Goal: Complete application form

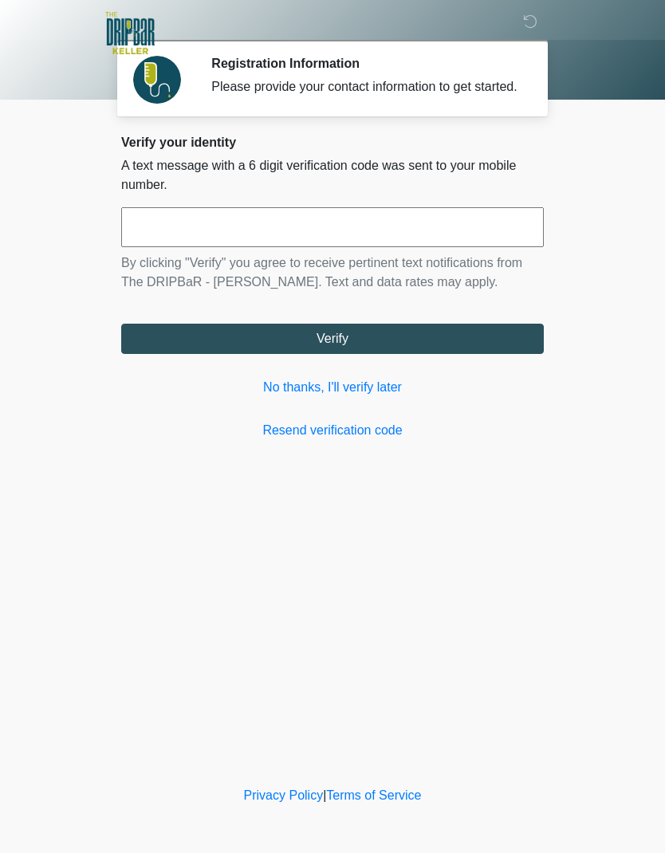
click at [320, 247] on input "text" at bounding box center [332, 227] width 423 height 40
type input "******"
click at [352, 354] on button "Verify" at bounding box center [332, 339] width 423 height 30
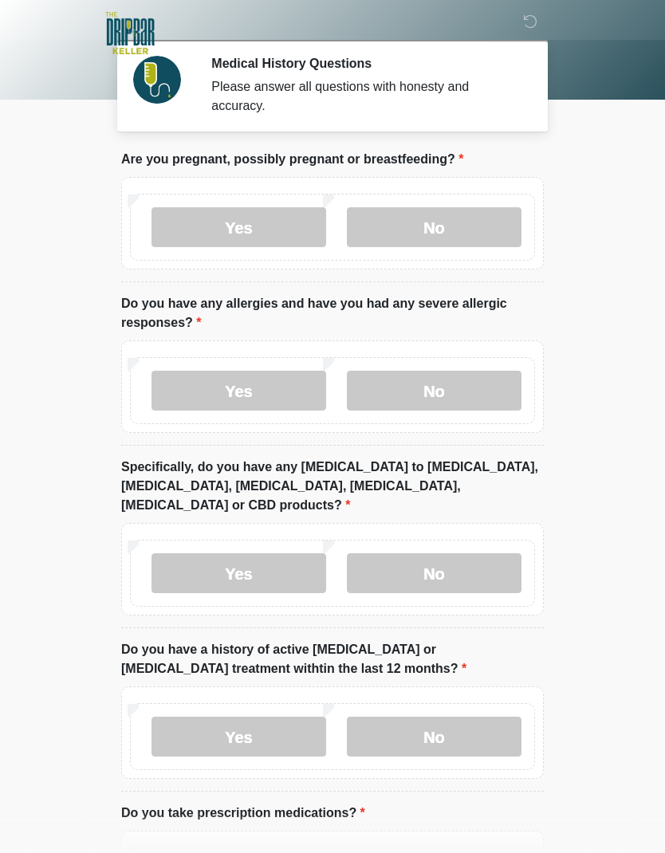
click at [454, 235] on label "No" at bounding box center [434, 227] width 175 height 40
click at [439, 389] on label "No" at bounding box center [434, 391] width 175 height 40
click at [429, 553] on label "No" at bounding box center [434, 573] width 175 height 40
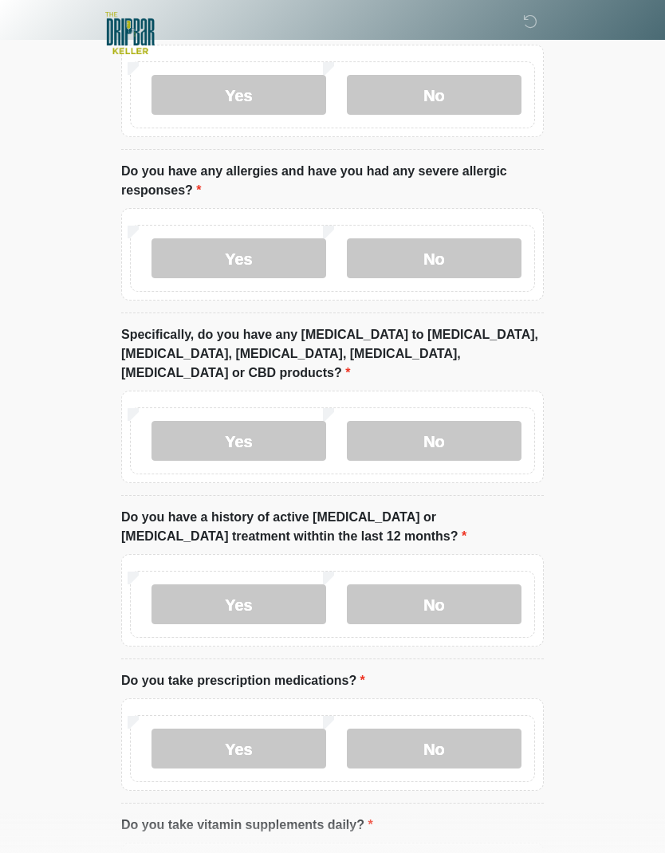
scroll to position [136, 0]
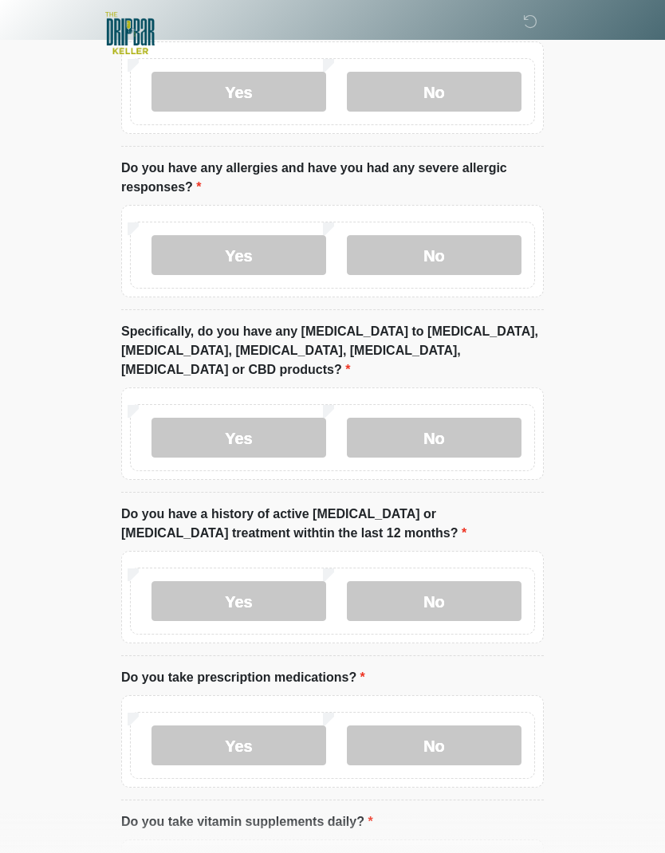
click at [442, 581] on label "No" at bounding box center [434, 601] width 175 height 40
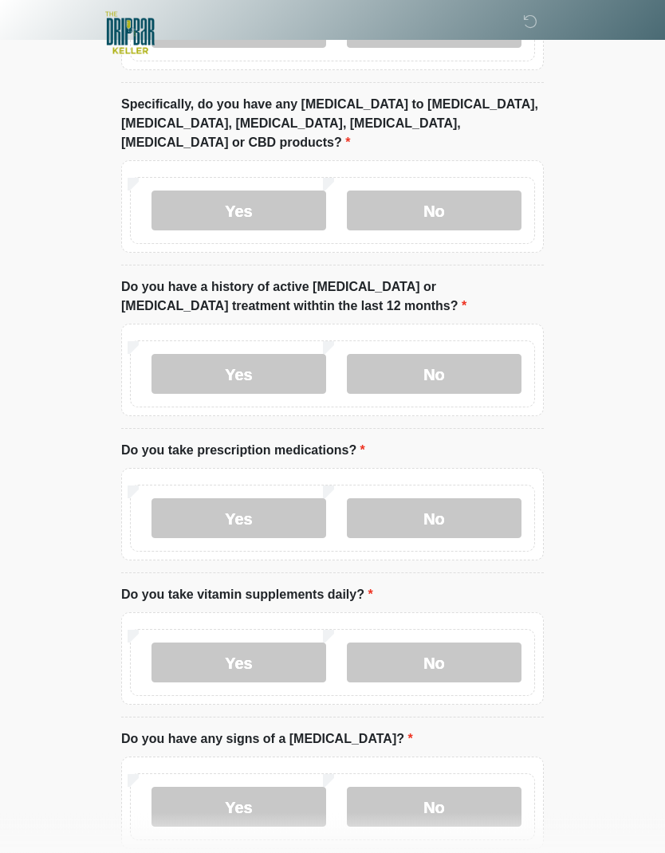
scroll to position [363, 0]
click at [449, 501] on label "No" at bounding box center [434, 518] width 175 height 40
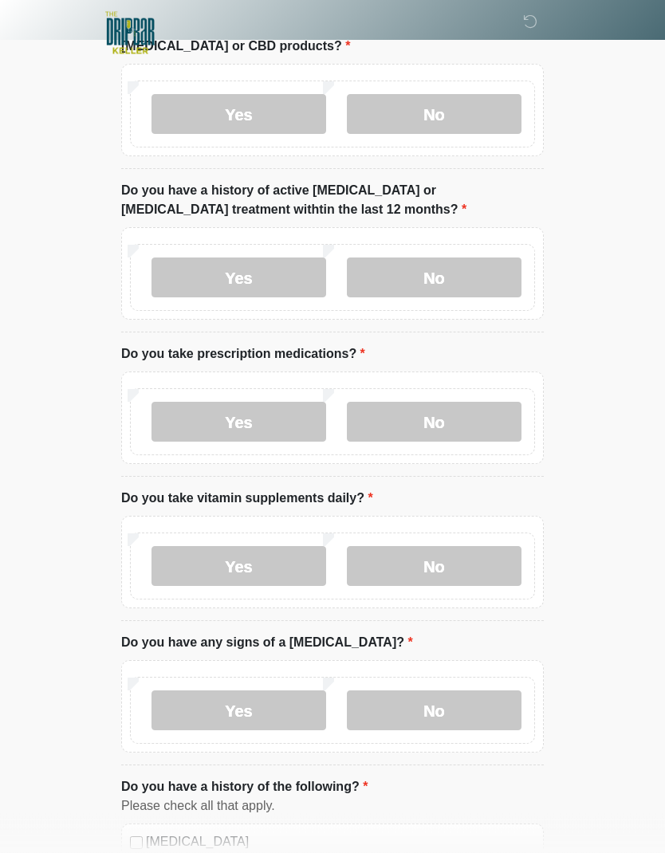
scroll to position [509, 0]
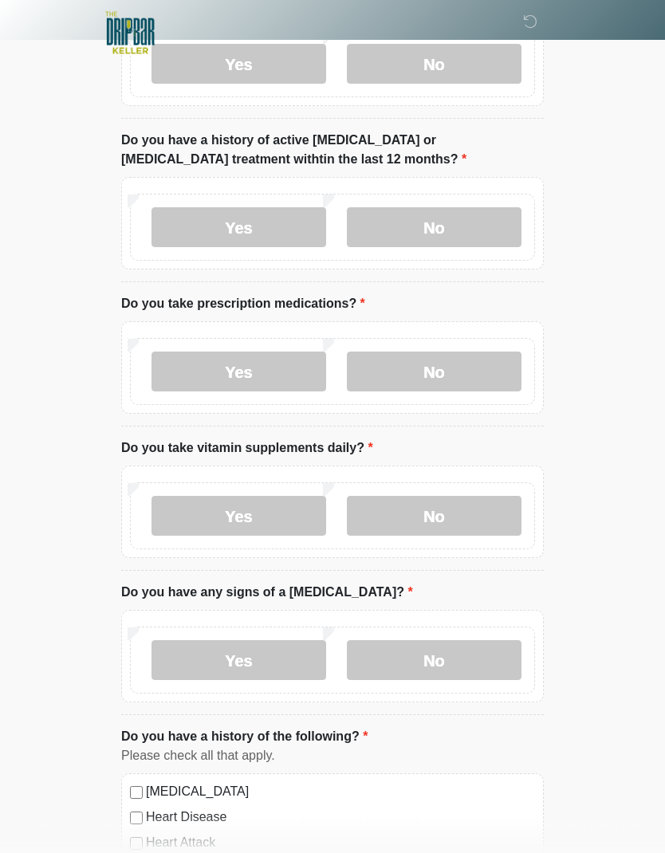
click at [441, 497] on label "No" at bounding box center [434, 517] width 175 height 40
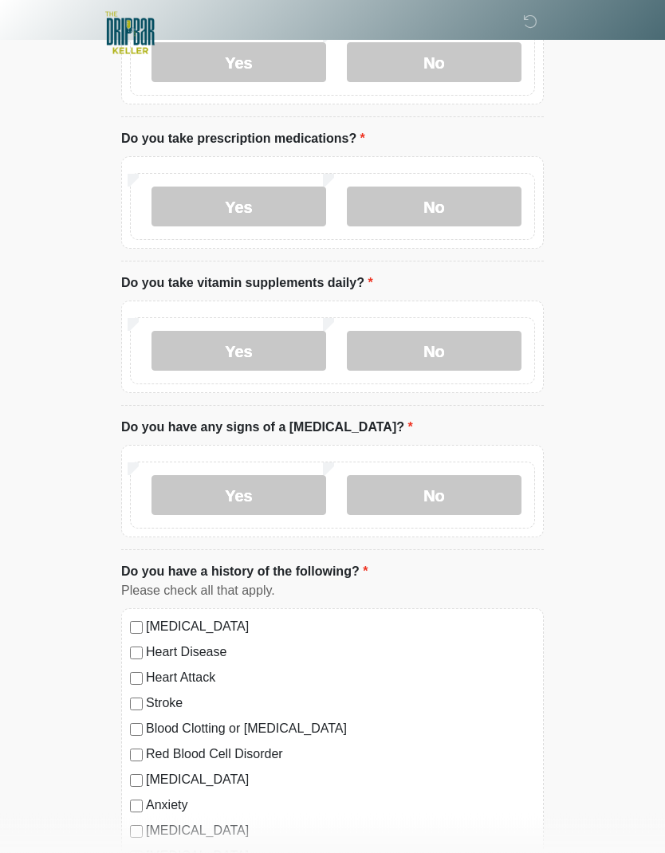
click at [449, 476] on label "No" at bounding box center [434, 496] width 175 height 40
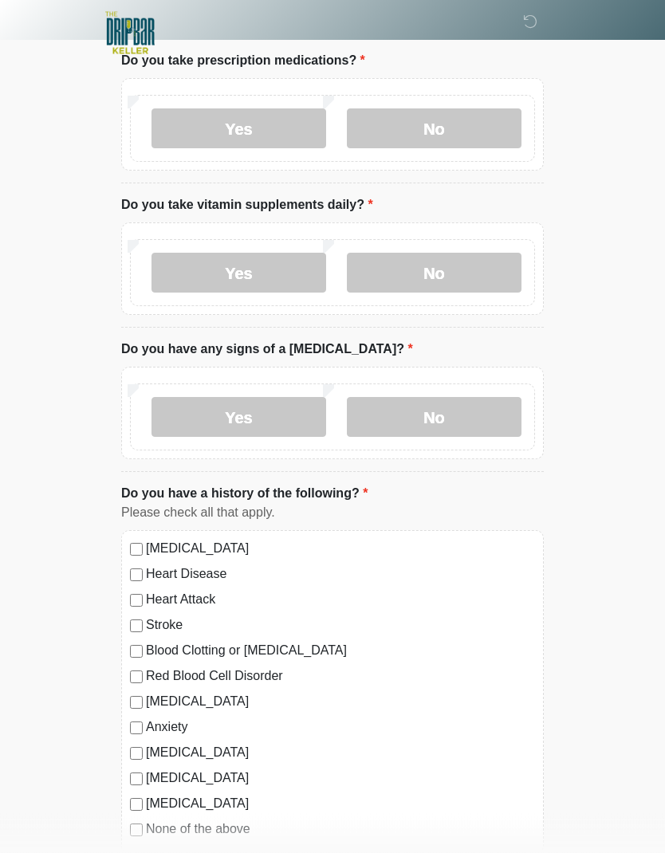
scroll to position [809, 0]
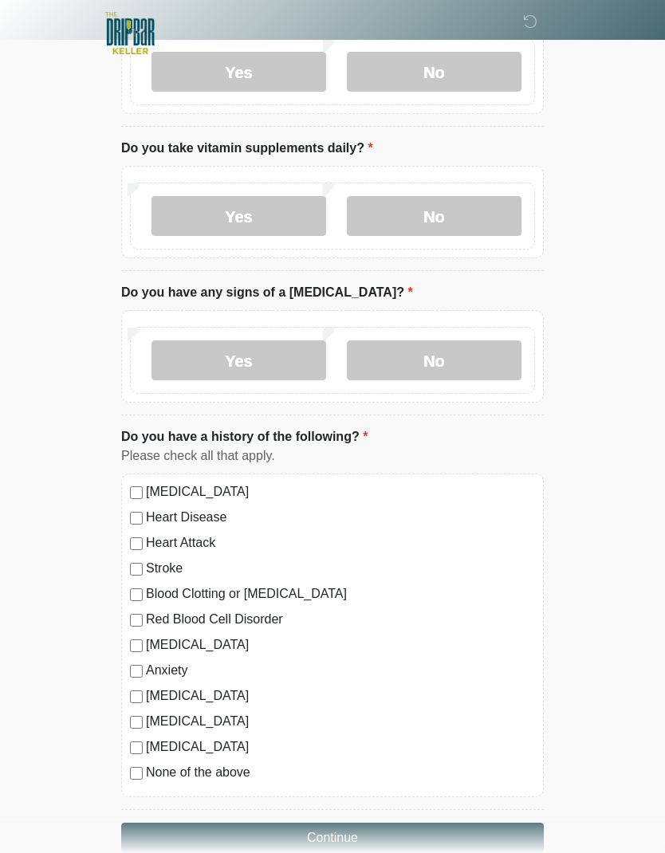
click at [350, 823] on button "Continue" at bounding box center [332, 838] width 423 height 30
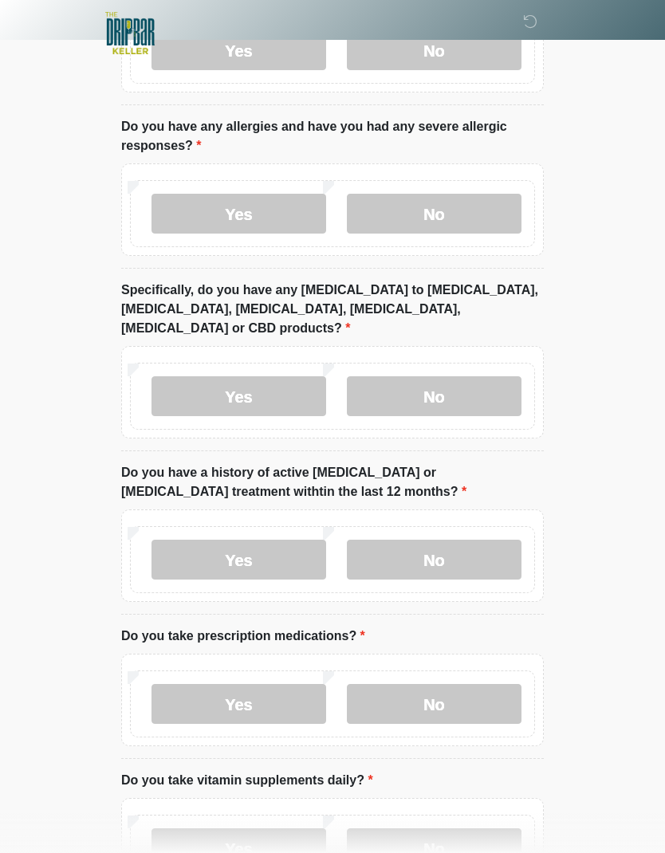
scroll to position [0, 0]
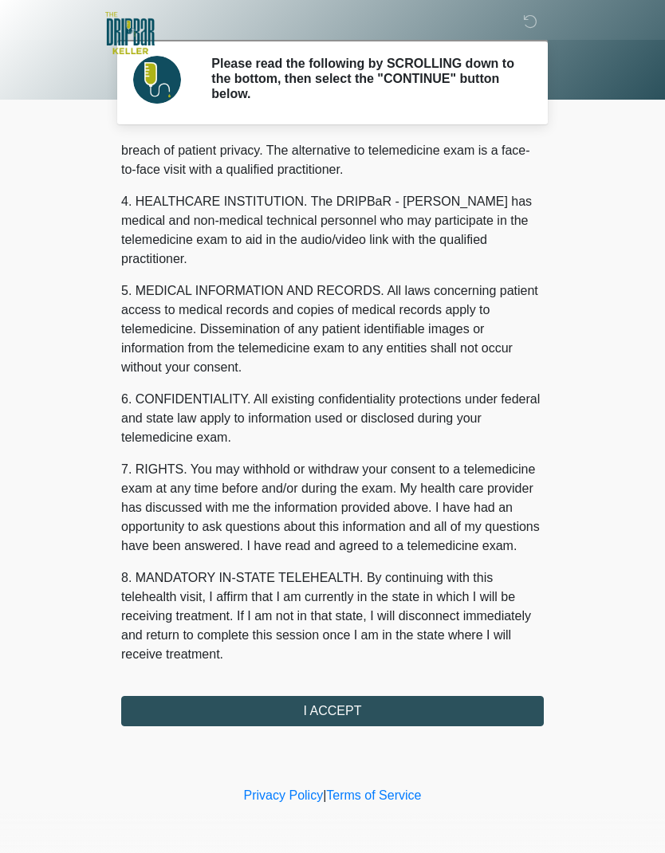
click at [365, 710] on button "I ACCEPT" at bounding box center [332, 711] width 423 height 30
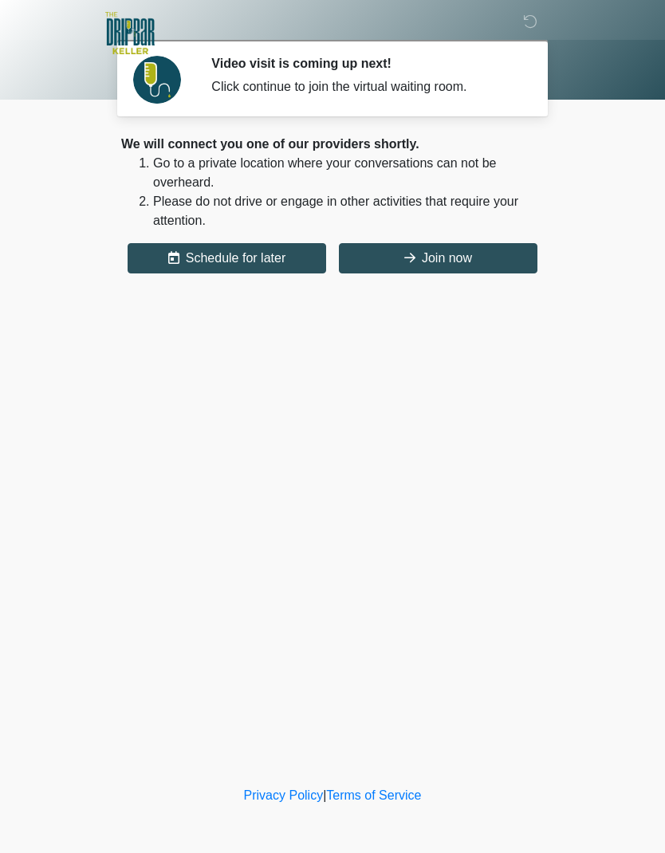
click at [440, 254] on button "Join now" at bounding box center [438, 258] width 199 height 30
